Goal: Check status: Check status

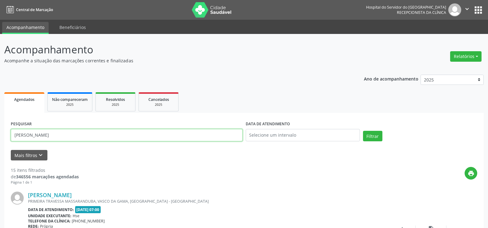
drag, startPoint x: 77, startPoint y: 132, endPoint x: 0, endPoint y: 137, distance: 77.1
paste input "[PERSON_NAME]"
click at [366, 136] on button "Filtrar" at bounding box center [372, 136] width 19 height 10
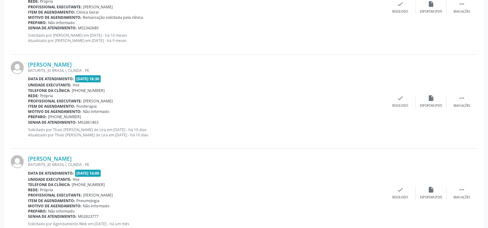
scroll to position [1154, 0]
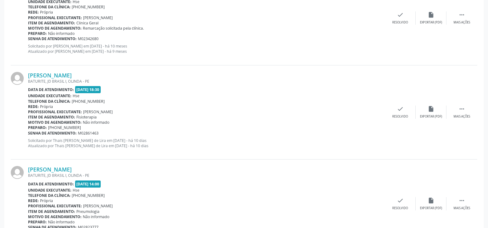
drag, startPoint x: 110, startPoint y: 73, endPoint x: 22, endPoint y: 77, distance: 87.8
click at [22, 77] on div "[PERSON_NAME] BATURITE, JD BRASIL I, OLINDA - PE Data de atendimento: [DATE] 18…" at bounding box center [244, 112] width 466 height 94
copy div "[PERSON_NAME]"
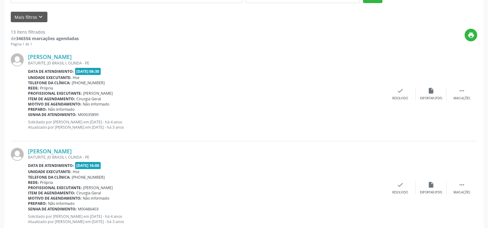
scroll to position [15, 0]
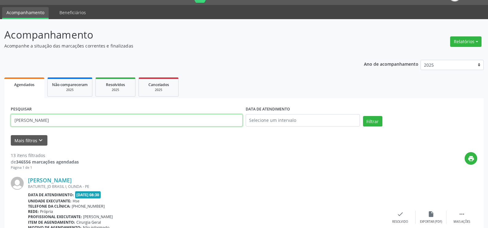
drag, startPoint x: 105, startPoint y: 116, endPoint x: 0, endPoint y: 123, distance: 105.2
click at [363, 116] on button "Filtrar" at bounding box center [372, 121] width 19 height 10
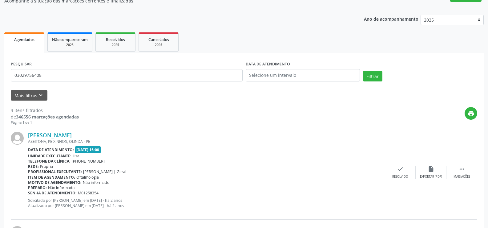
scroll to position [62, 0]
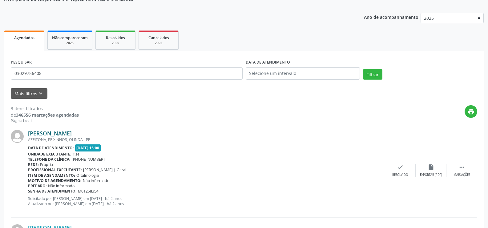
click at [72, 133] on link "[PERSON_NAME]" at bounding box center [50, 133] width 44 height 7
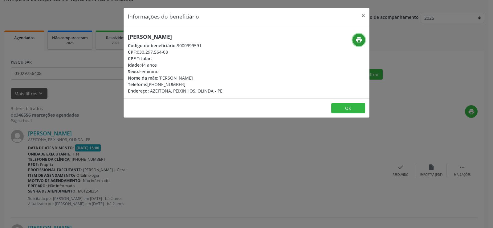
click at [361, 41] on icon "print" at bounding box center [358, 39] width 7 height 7
click at [365, 14] on button "×" at bounding box center [363, 15] width 12 height 15
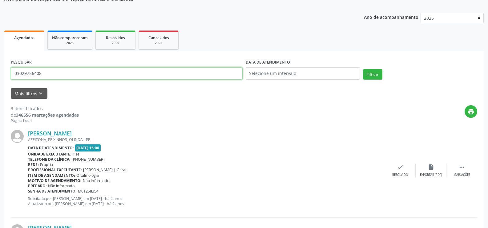
drag, startPoint x: 46, startPoint y: 79, endPoint x: 0, endPoint y: 79, distance: 45.6
click at [0, 79] on div "Acompanhamento Acompanhe a situação das marcações correntes e finalizadas Relat…" at bounding box center [244, 193] width 488 height 443
paste input "[PERSON_NAME]"
type input "[PERSON_NAME]"
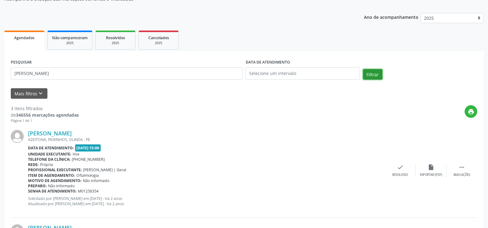
click at [373, 75] on button "Filtrar" at bounding box center [372, 74] width 19 height 10
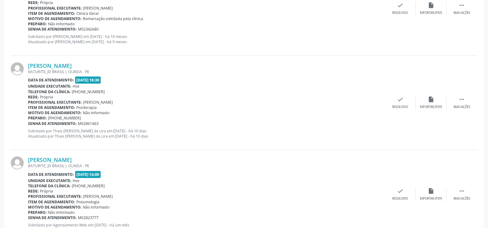
scroll to position [1185, 0]
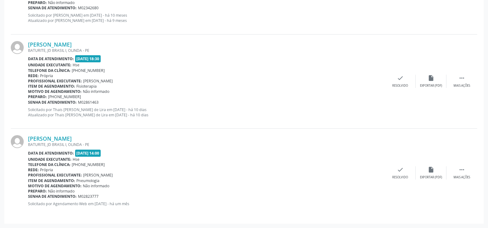
drag, startPoint x: 108, startPoint y: 137, endPoint x: 27, endPoint y: 141, distance: 81.4
click at [28, 140] on div "[PERSON_NAME]" at bounding box center [206, 138] width 357 height 7
copy link "[PERSON_NAME]"
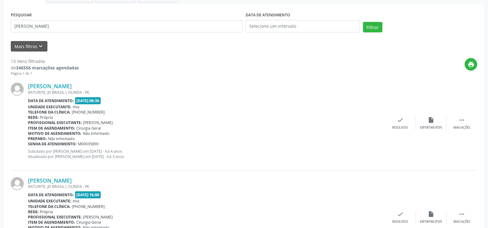
scroll to position [128, 0]
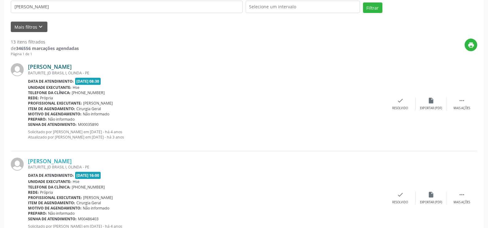
drag, startPoint x: 114, startPoint y: 65, endPoint x: 29, endPoint y: 66, distance: 85.0
click at [29, 66] on div "[PERSON_NAME]" at bounding box center [206, 66] width 357 height 7
copy link "[PERSON_NAME]"
